Goal: Transaction & Acquisition: Purchase product/service

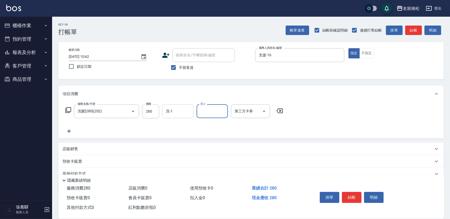
click at [184, 107] on input "洗-1" at bounding box center [178, 111] width 27 height 9
type input "[PERSON_NAME]-28"
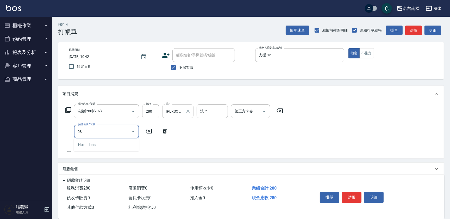
type input "0"
type input "潤絲(801)"
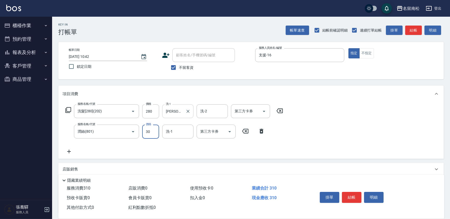
type input "30"
type input "8"
type input "[PERSON_NAME]-28"
click at [367, 56] on button "不指定" at bounding box center [366, 53] width 15 height 10
click at [346, 197] on button "結帳" at bounding box center [352, 197] width 20 height 11
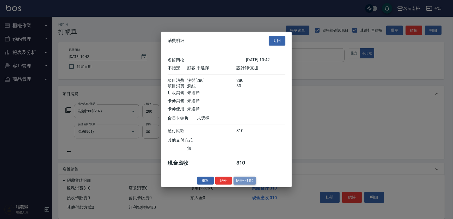
click at [242, 182] on button "結帳並列印" at bounding box center [244, 180] width 23 height 8
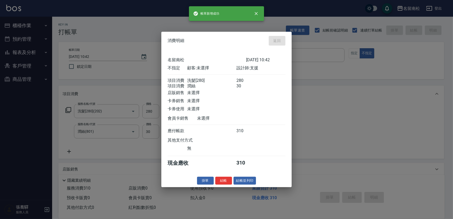
type input "[DATE] 11:27"
